Goal: Task Accomplishment & Management: Manage account settings

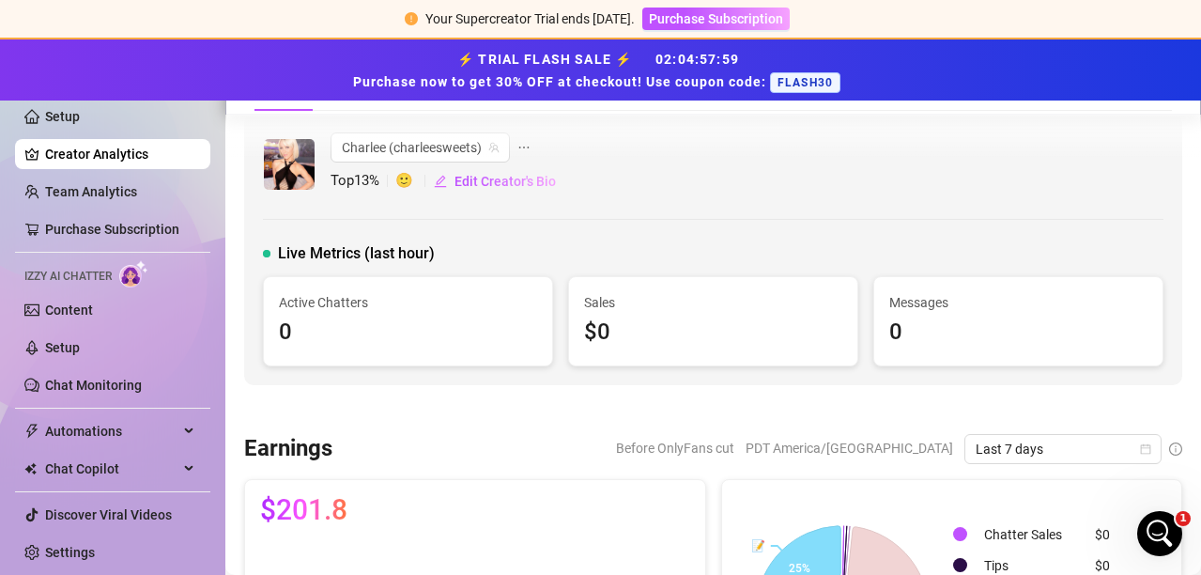
scroll to position [2160, 0]
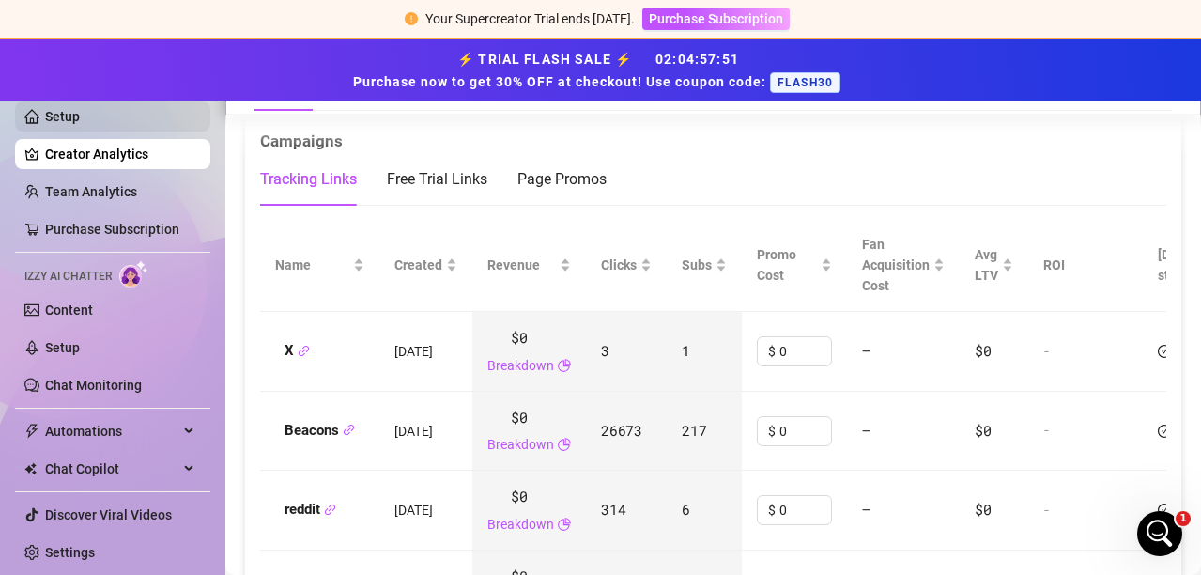
click at [63, 123] on link "Setup" at bounding box center [62, 116] width 35 height 15
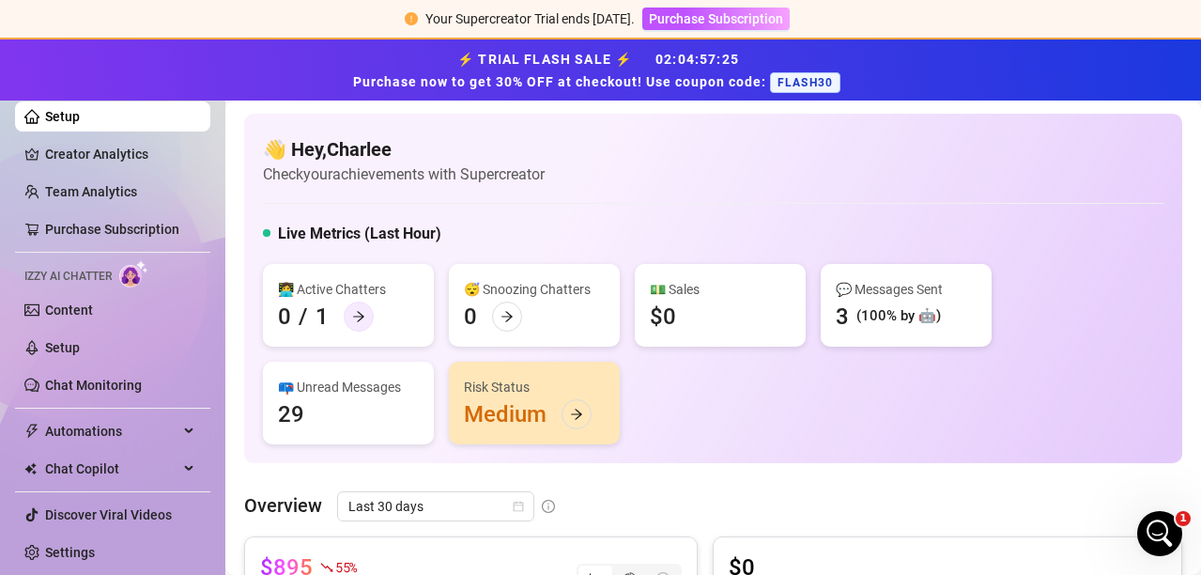
click at [353, 315] on icon "arrow-right" at bounding box center [358, 316] width 13 height 13
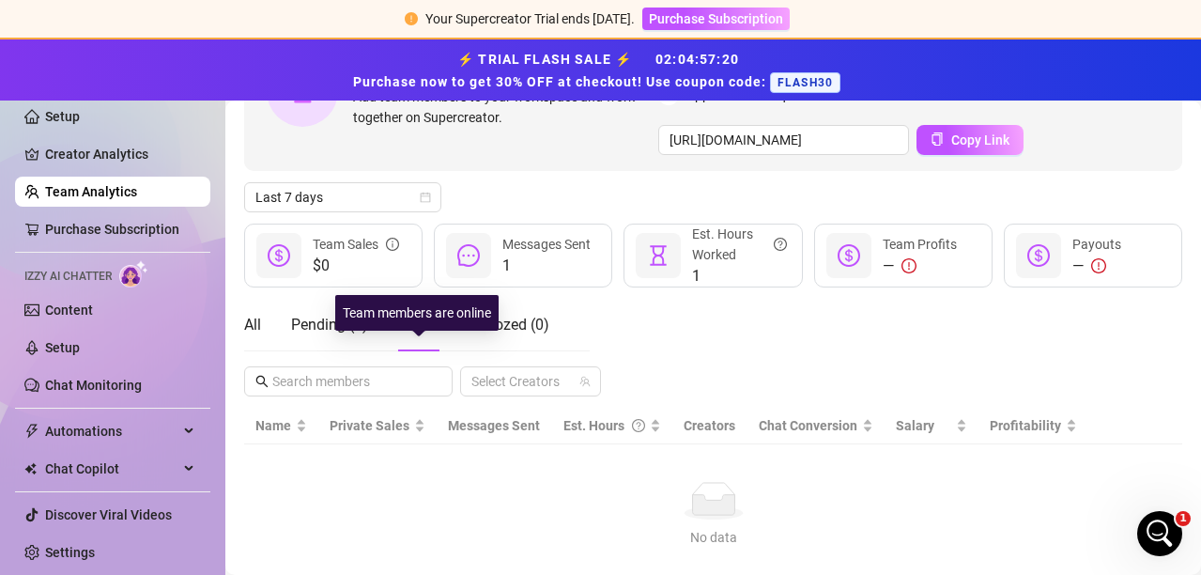
scroll to position [149, 0]
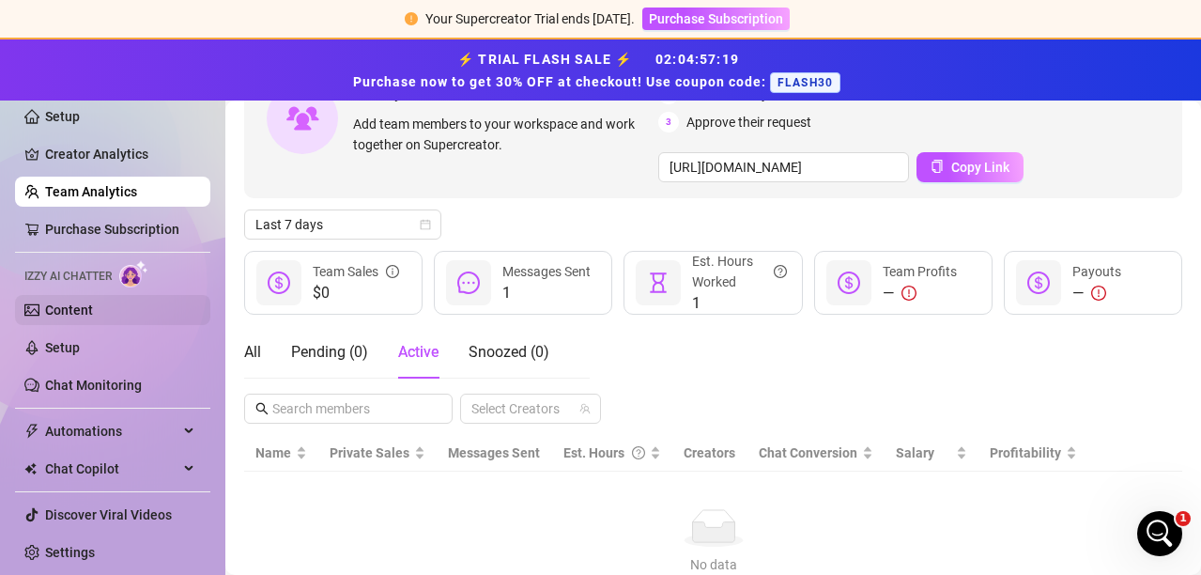
click at [82, 306] on link "Content" at bounding box center [69, 309] width 48 height 15
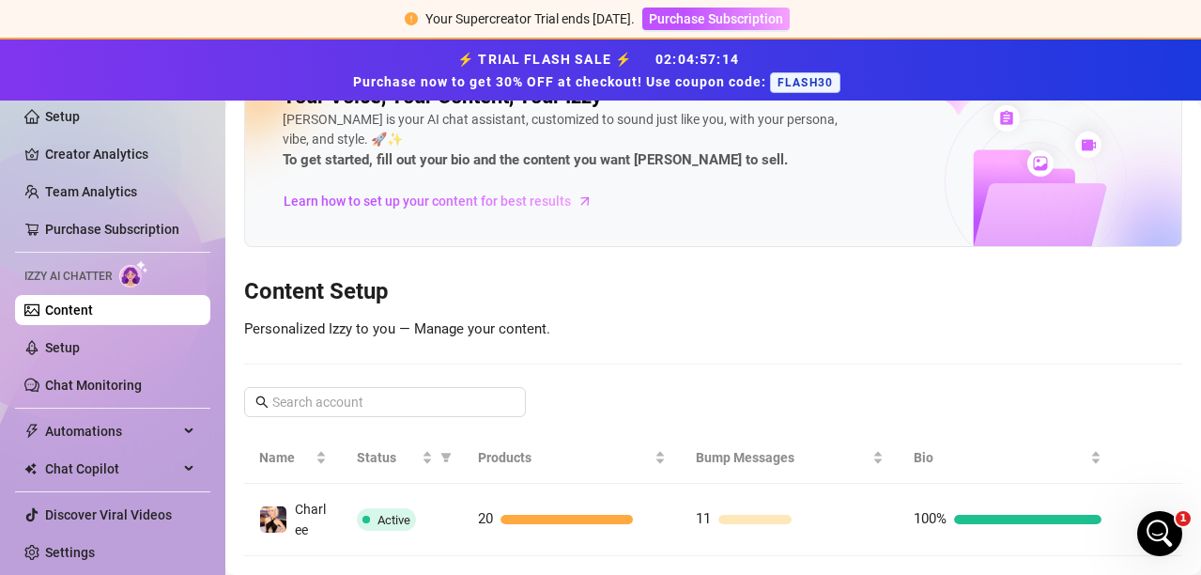
scroll to position [98, 0]
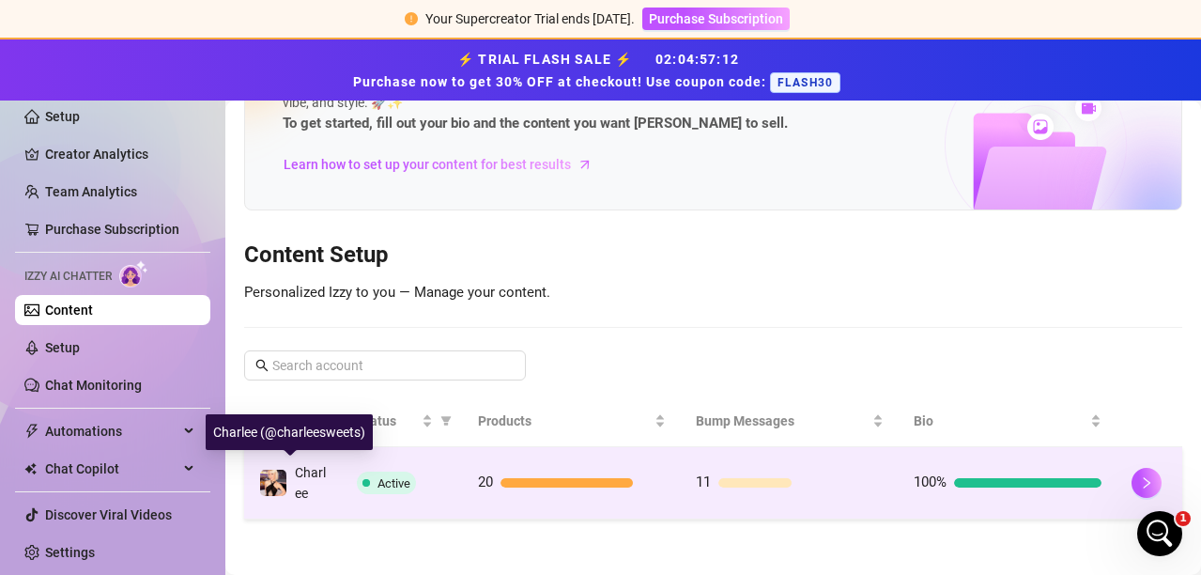
click at [308, 480] on div "Charlee" at bounding box center [311, 482] width 32 height 41
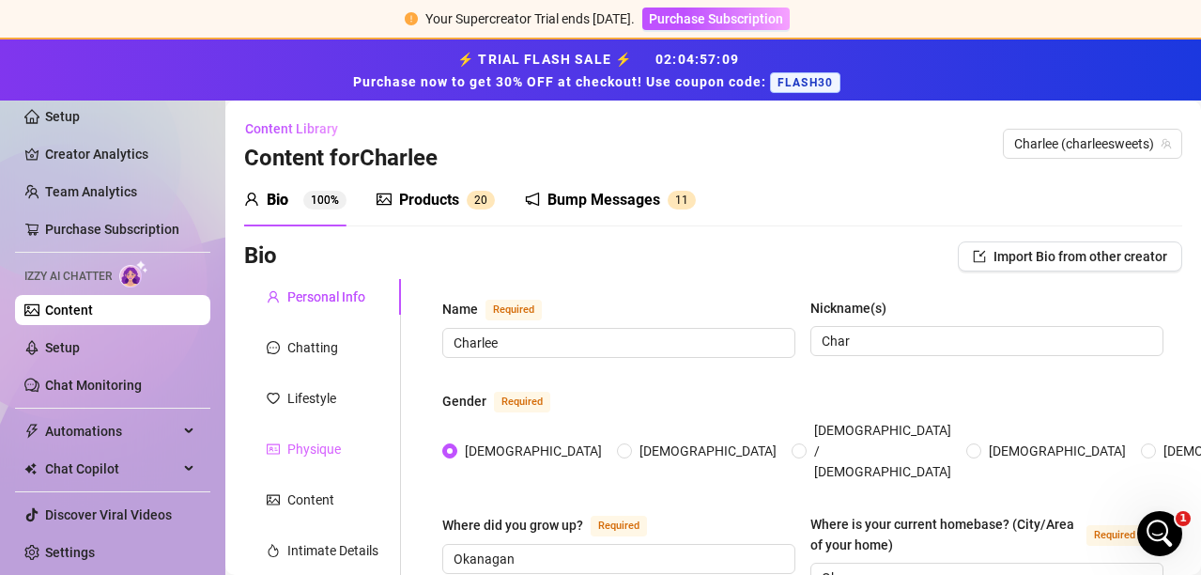
radio input "true"
type input "[DATE]"
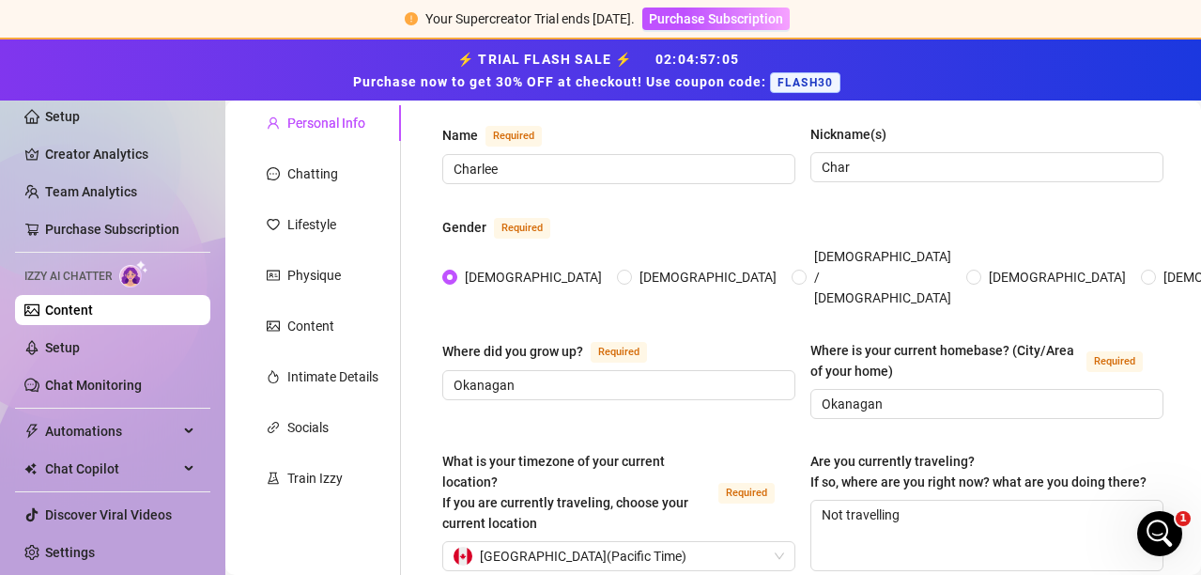
scroll to position [188, 0]
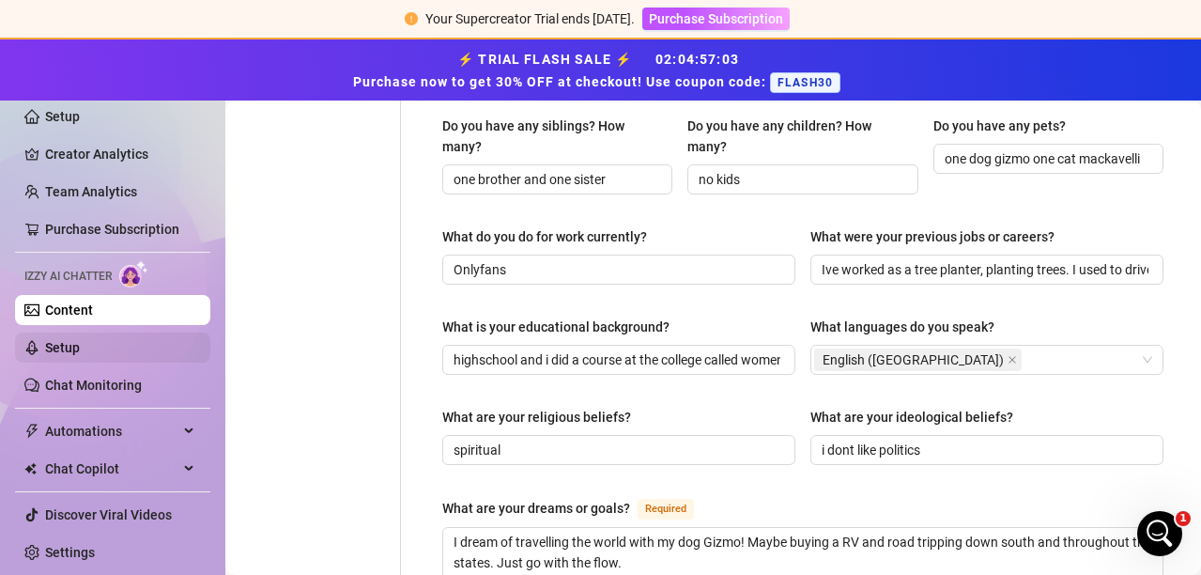
click at [69, 351] on link "Setup" at bounding box center [62, 347] width 35 height 15
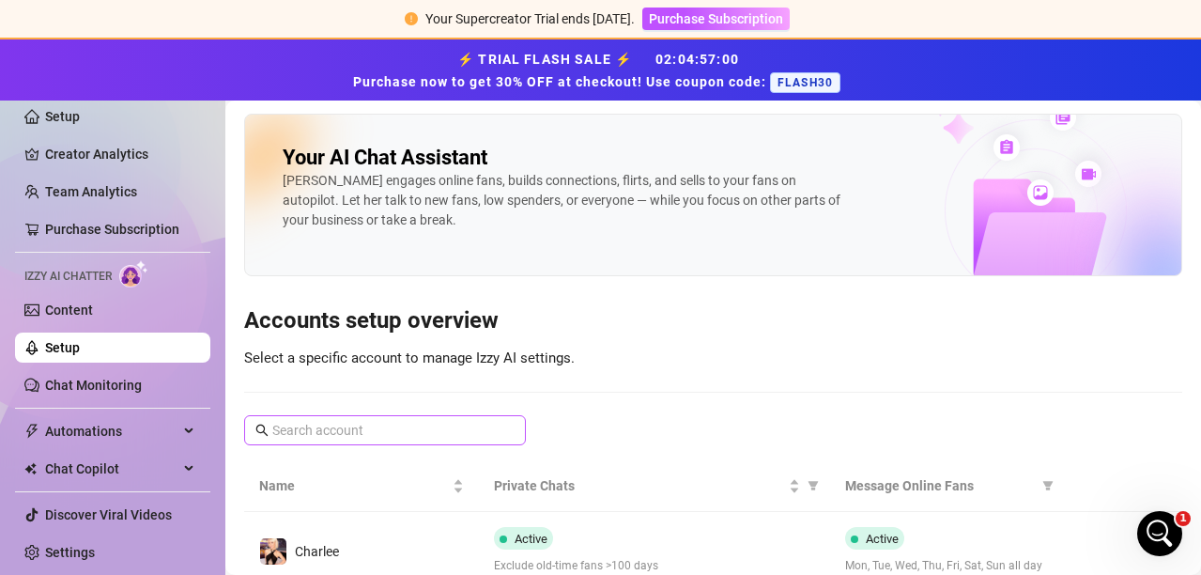
scroll to position [71, 0]
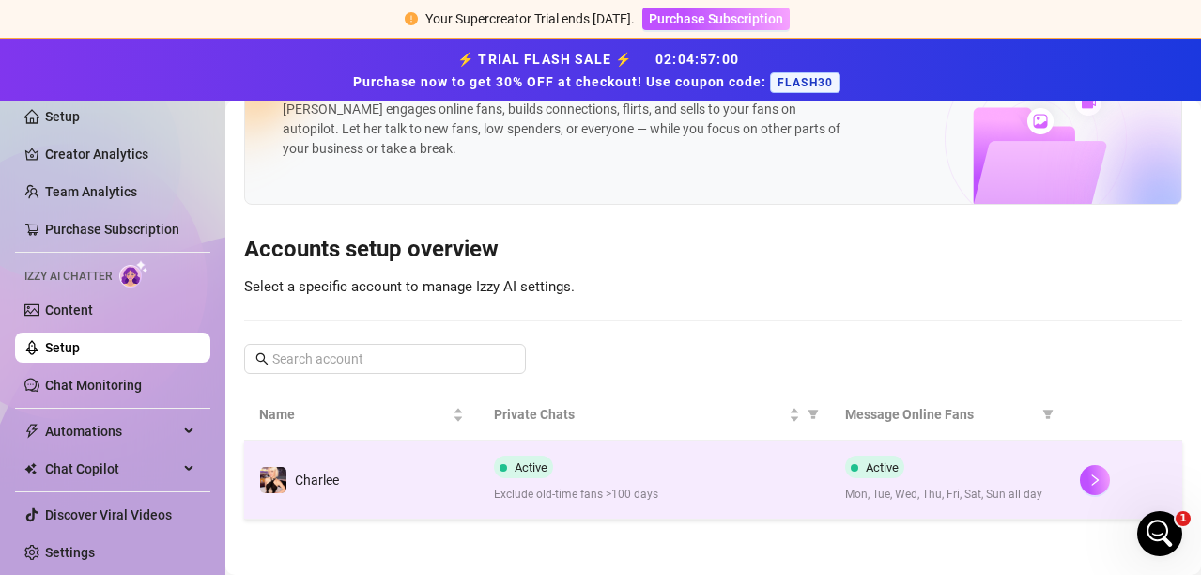
click at [318, 472] on span "Charlee" at bounding box center [317, 479] width 44 height 15
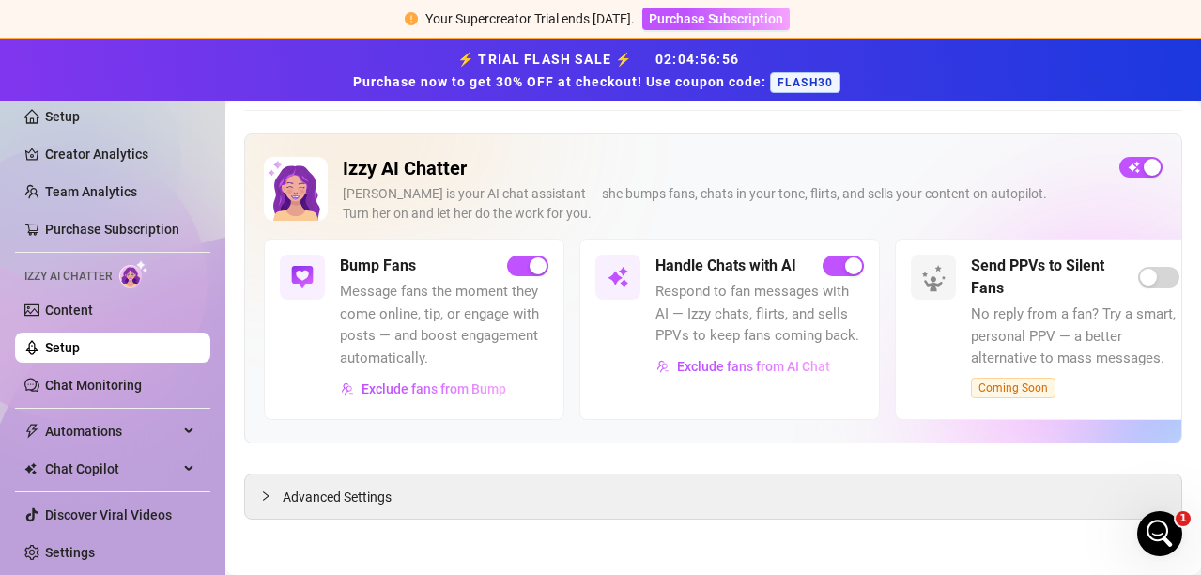
scroll to position [72, 0]
click at [703, 362] on span "Exclude fans from AI Chat" at bounding box center [753, 365] width 153 height 15
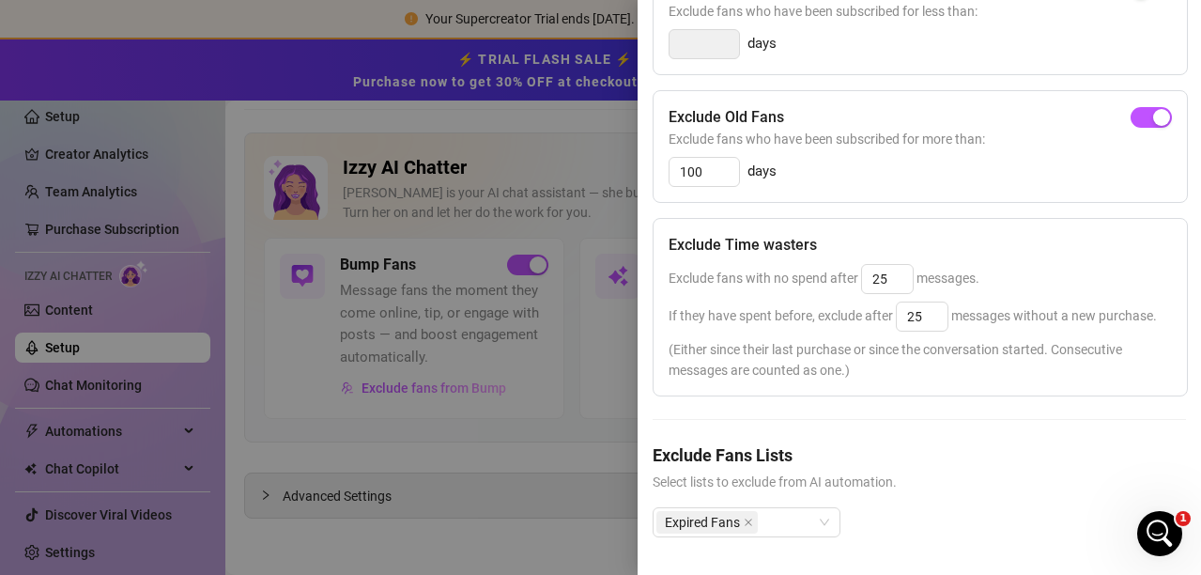
scroll to position [334, 0]
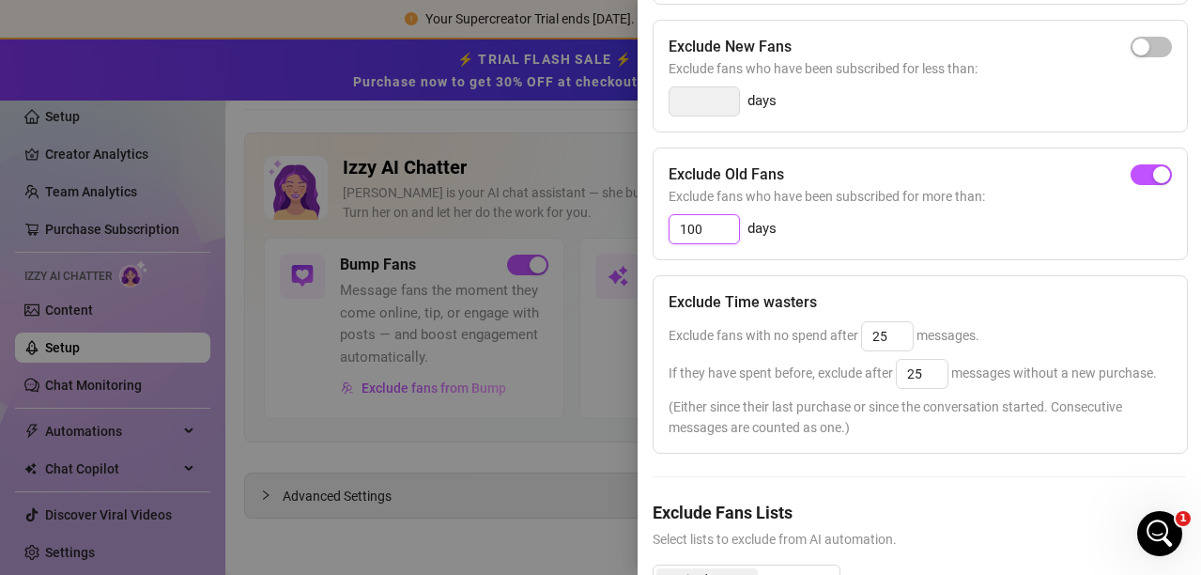
drag, startPoint x: 712, startPoint y: 232, endPoint x: 532, endPoint y: 214, distance: 180.2
click at [532, 214] on div "Settings Preview Exclude Fans - Handle Chats with AI Cancel Save Exclude Fans S…" at bounding box center [600, 287] width 1201 height 575
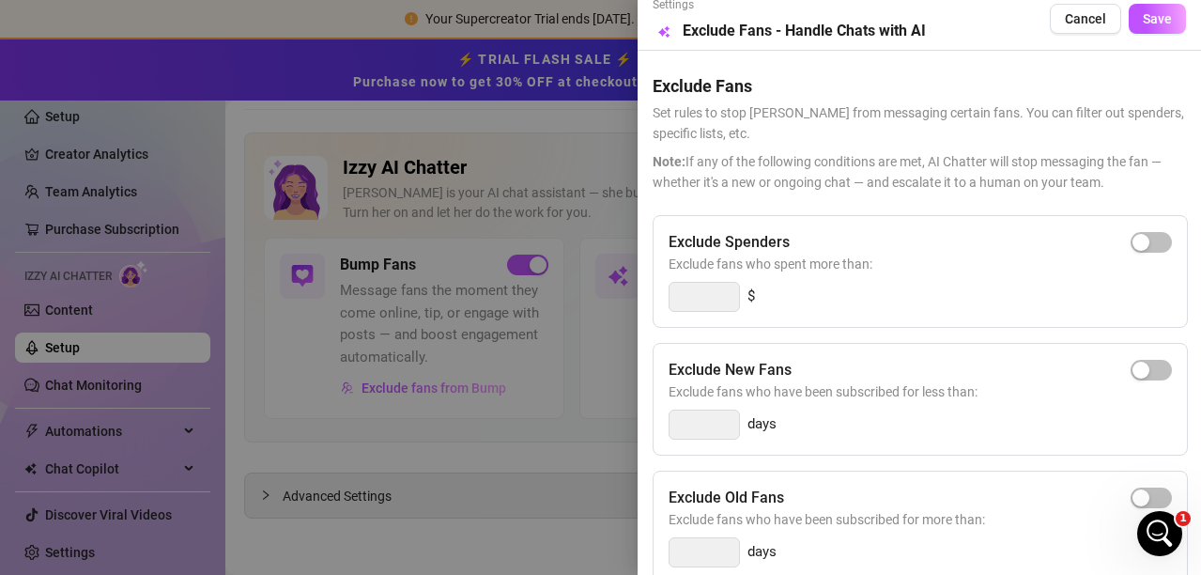
scroll to position [0, 0]
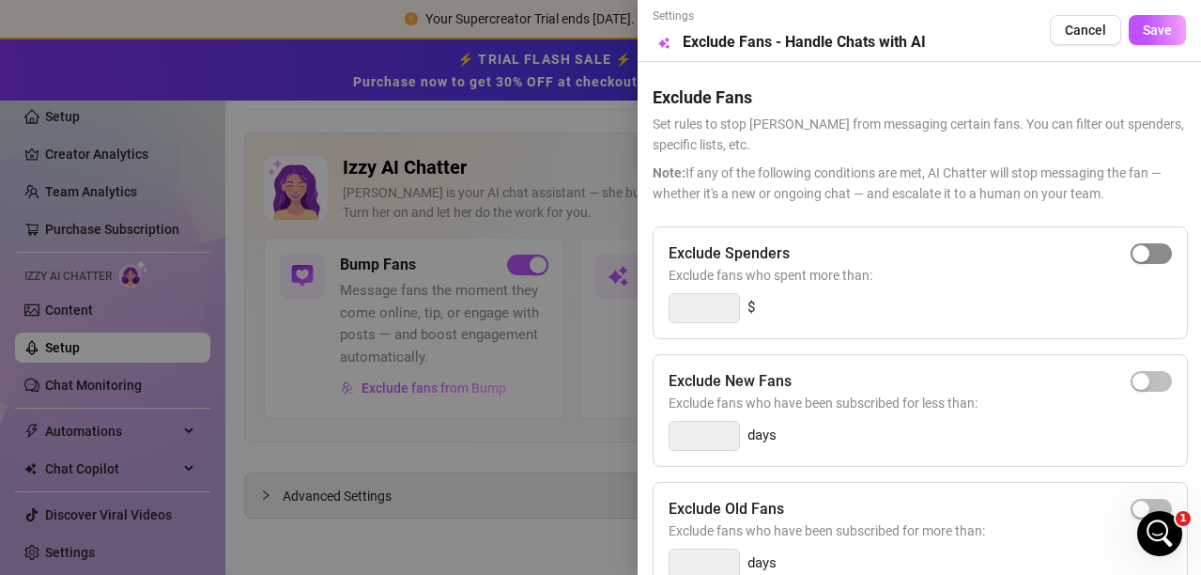
click at [1139, 252] on span "button" at bounding box center [1151, 253] width 41 height 21
type input "300"
click at [1143, 27] on span "Save" at bounding box center [1157, 30] width 29 height 15
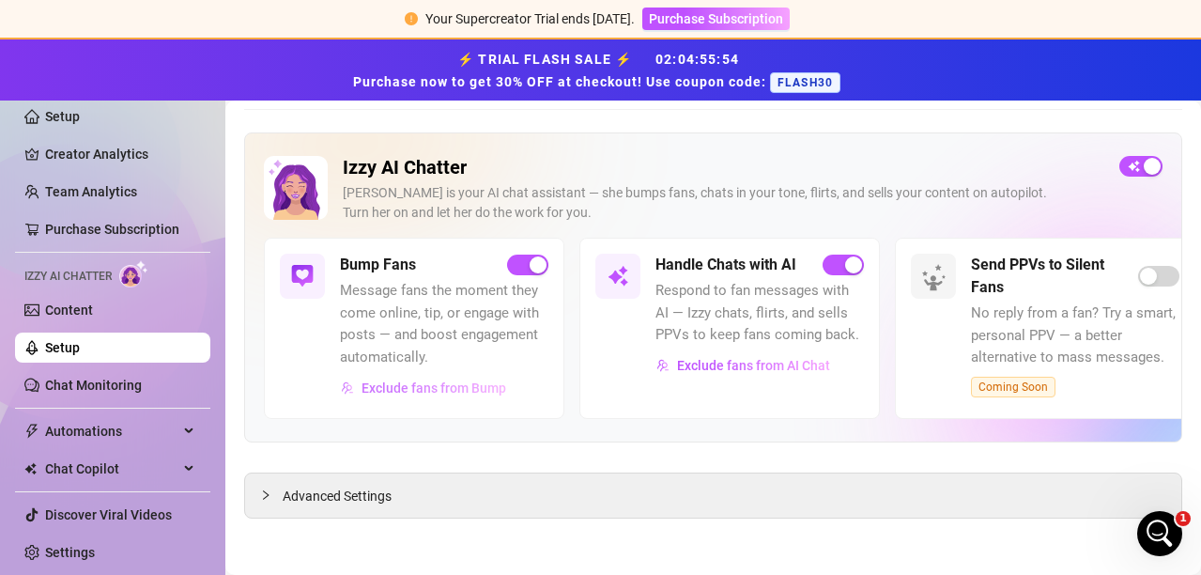
click at [383, 382] on span "Exclude fans from Bump" at bounding box center [434, 387] width 145 height 15
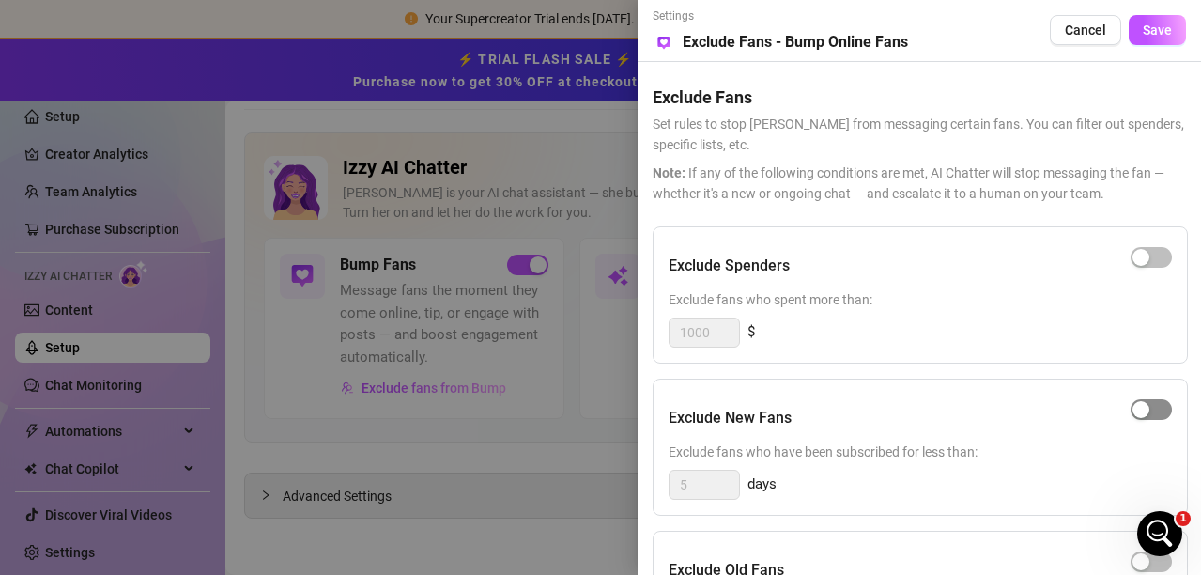
click at [1162, 411] on span "button" at bounding box center [1151, 409] width 41 height 21
drag, startPoint x: 701, startPoint y: 489, endPoint x: 631, endPoint y: 465, distance: 74.5
click at [631, 465] on div "Settings Preview Exclude Fans - Bump Online Fans Cancel Save Exclude Fans Set r…" at bounding box center [600, 287] width 1201 height 575
type input "1"
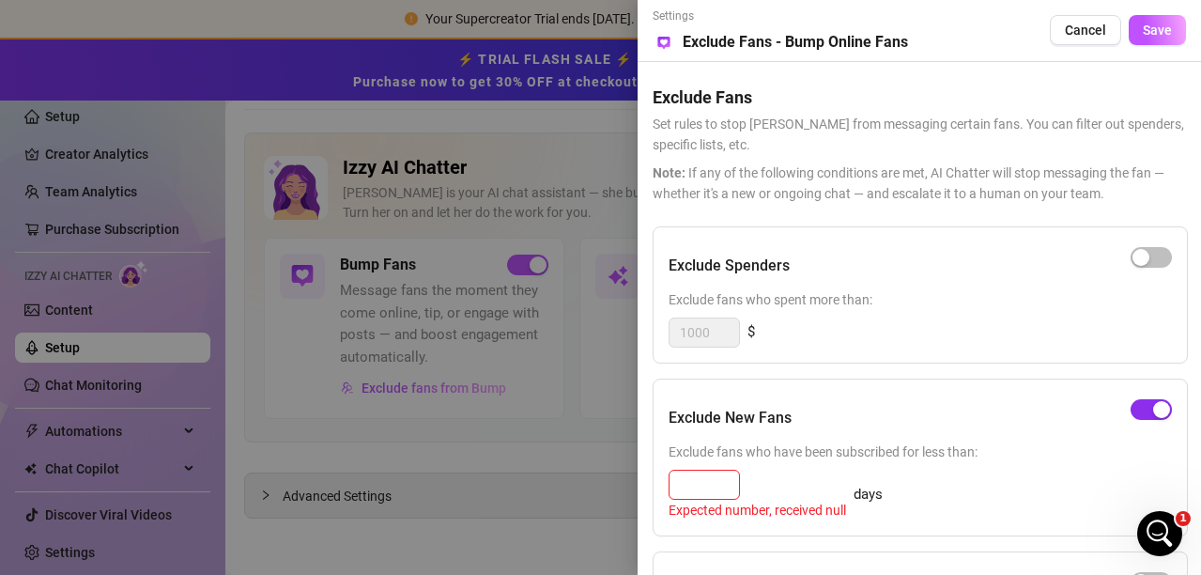
click at [1148, 404] on span "button" at bounding box center [1151, 409] width 41 height 21
click at [1161, 26] on span "Save" at bounding box center [1157, 30] width 29 height 15
click at [1156, 404] on span "button" at bounding box center [1151, 409] width 41 height 21
click at [1142, 404] on span "button" at bounding box center [1151, 409] width 41 height 21
click at [1085, 38] on span "Cancel" at bounding box center [1085, 30] width 41 height 15
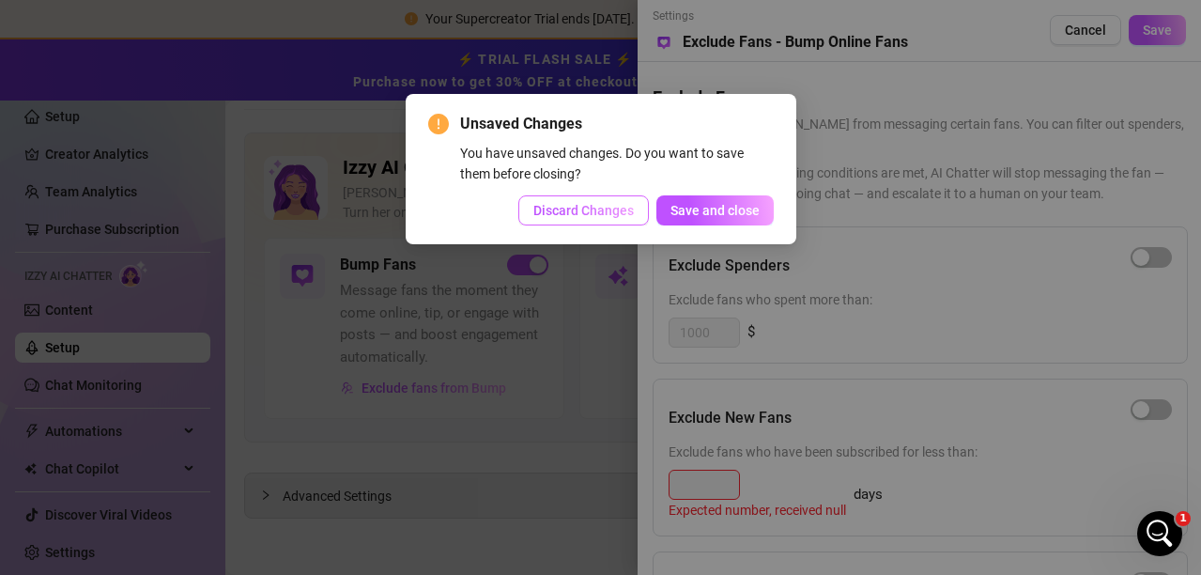
click at [634, 200] on button "Discard Changes" at bounding box center [583, 210] width 131 height 30
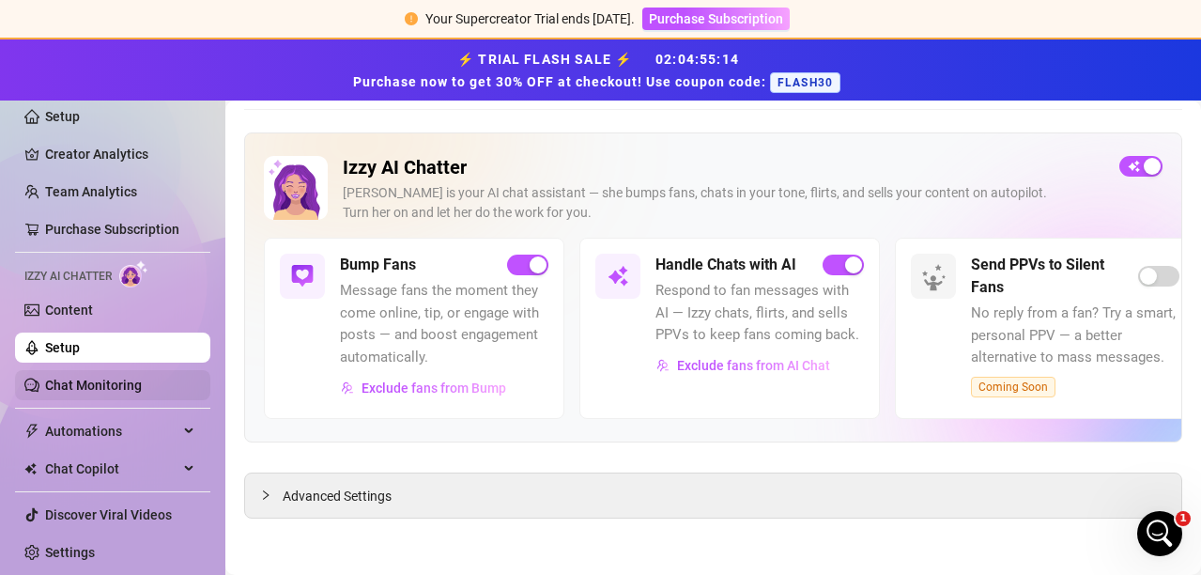
click at [93, 383] on link "Chat Monitoring" at bounding box center [93, 384] width 97 height 15
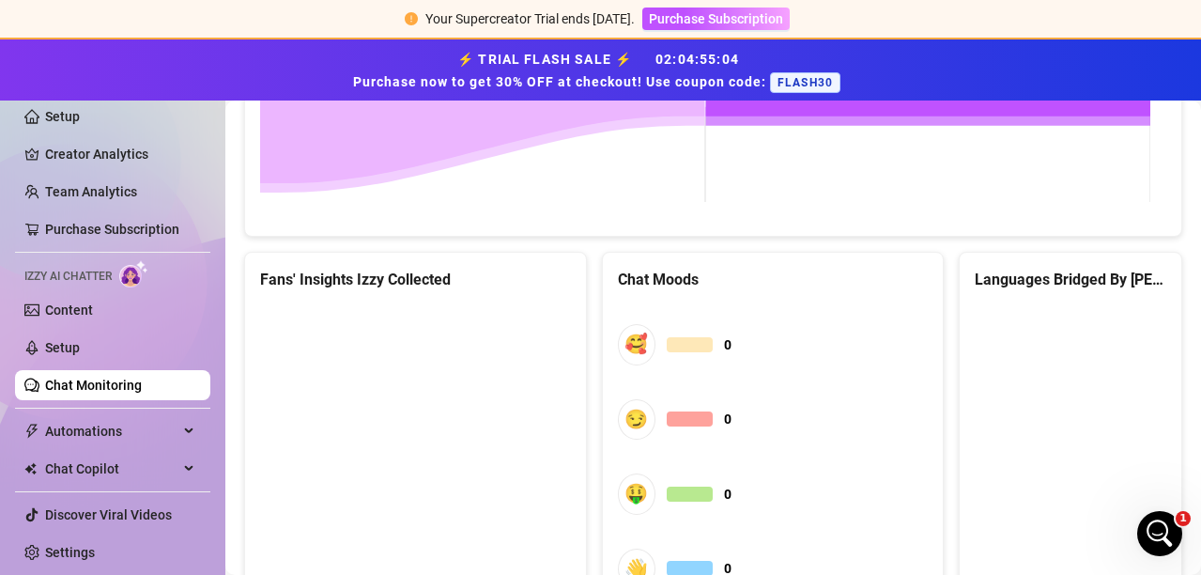
scroll to position [1214, 0]
